Goal: Find specific page/section: Find specific page/section

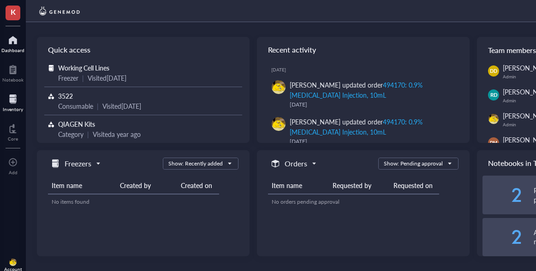
click at [18, 96] on div at bounding box center [13, 99] width 20 height 15
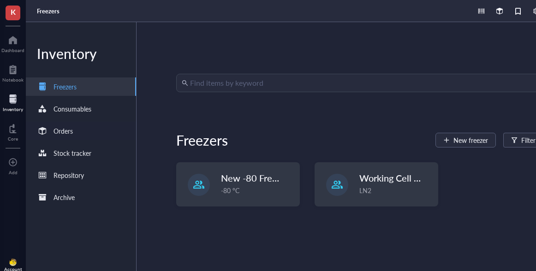
click at [57, 132] on div "Orders" at bounding box center [63, 131] width 19 height 10
